Goal: Use online tool/utility

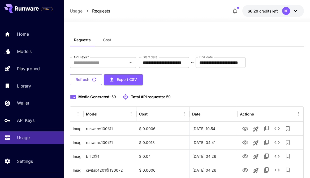
click at [95, 79] on icon "button" at bounding box center [94, 80] width 4 height 4
click at [85, 79] on button "Refresh" at bounding box center [86, 79] width 32 height 11
